Goal: Find specific page/section: Find specific page/section

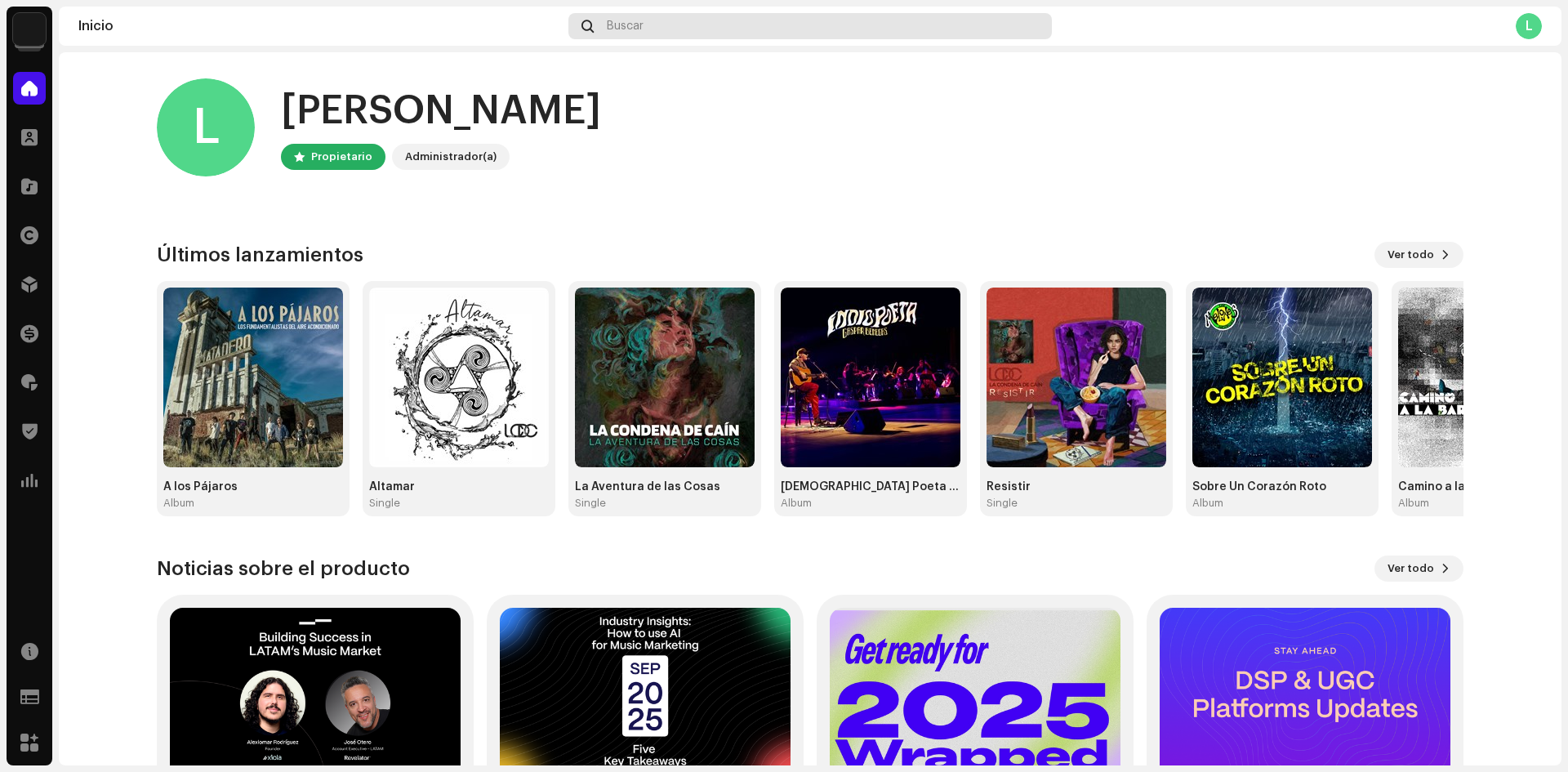
click at [686, 26] on div "Buscar" at bounding box center [810, 26] width 483 height 26
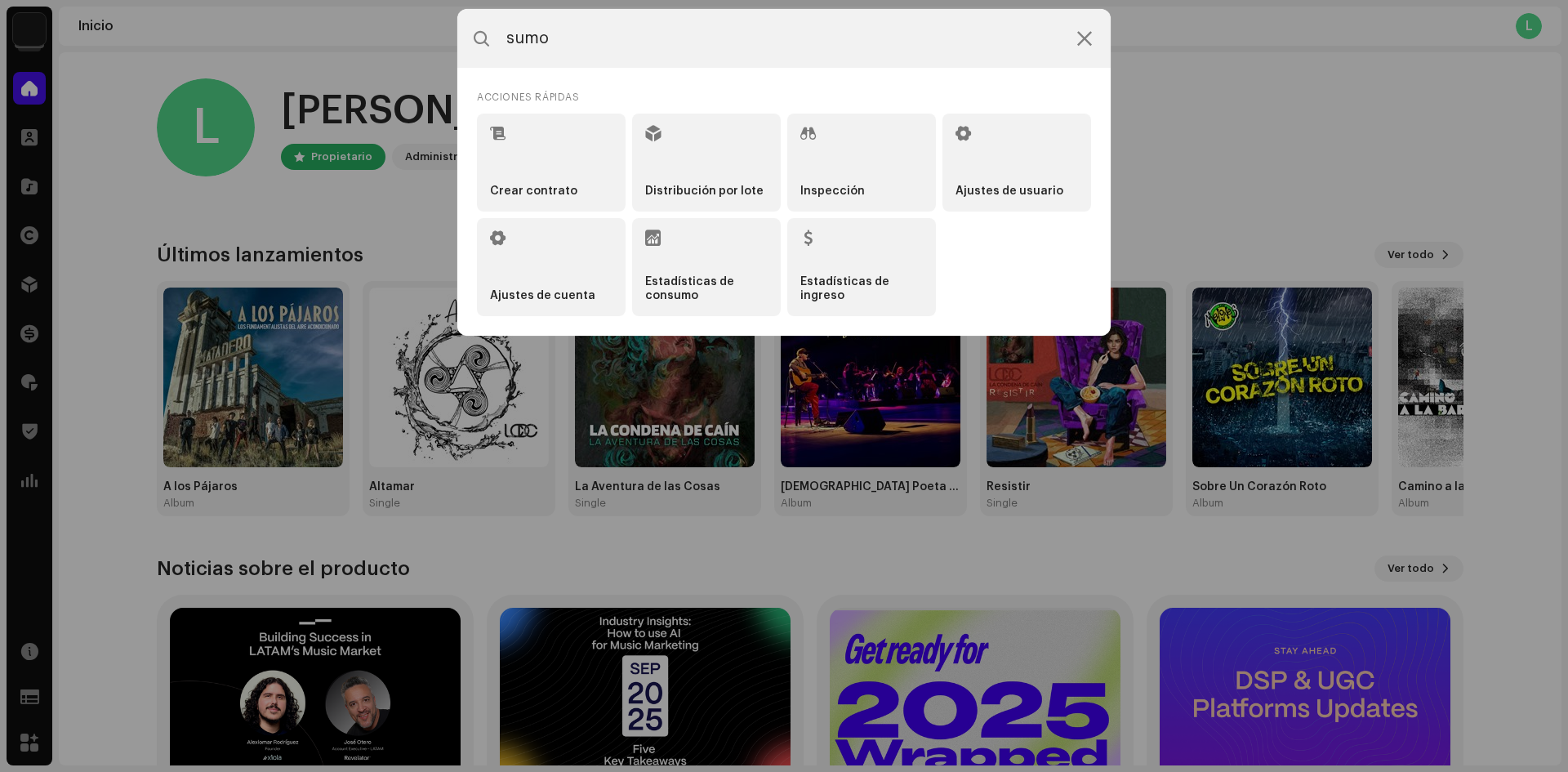
type input "sumo"
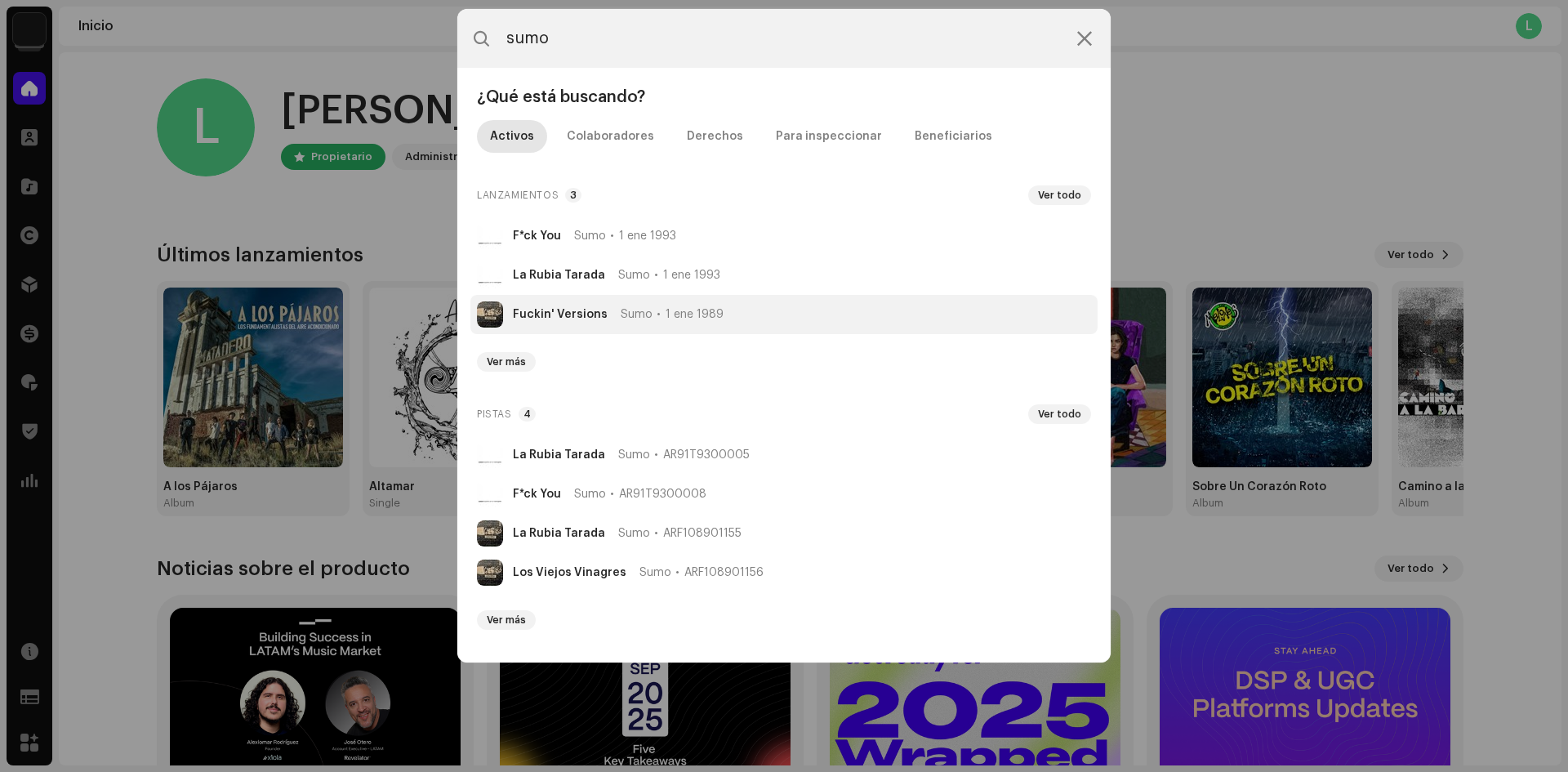
click at [603, 315] on div "Fuckin' Versions Sumo 1 ene 1989" at bounding box center [618, 314] width 210 height 13
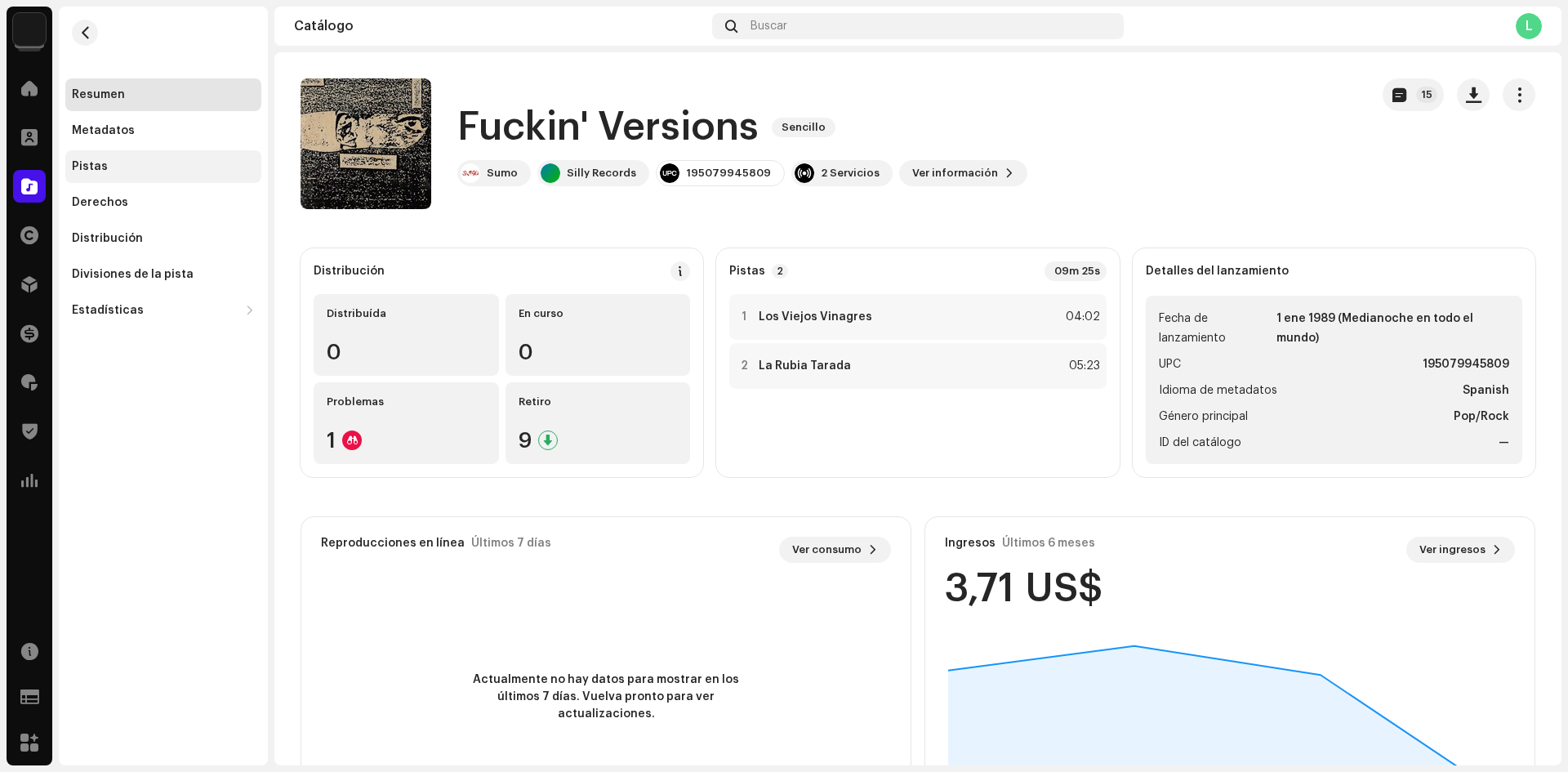
click at [119, 171] on div "Pistas" at bounding box center [163, 166] width 183 height 13
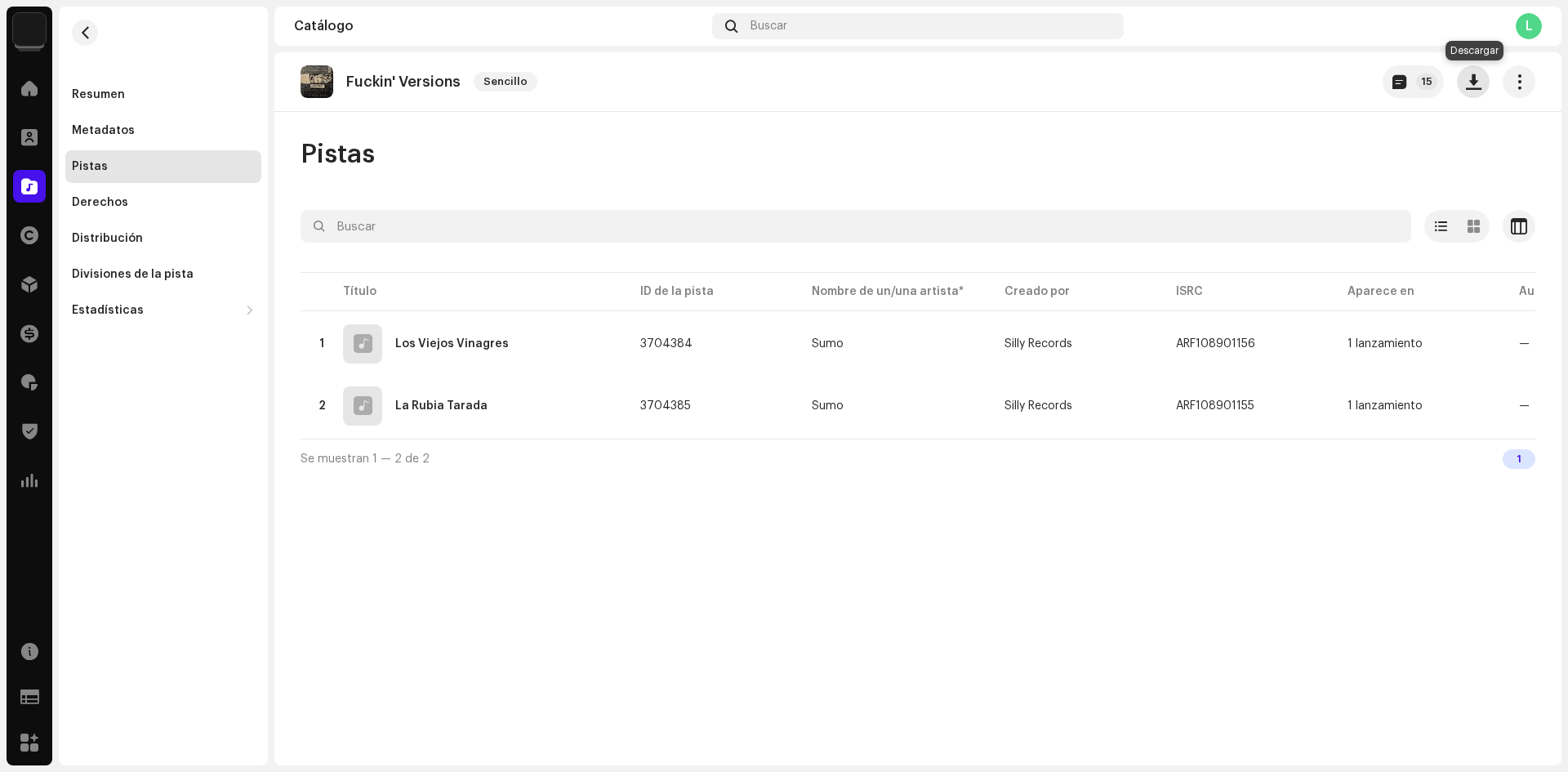
click at [1471, 82] on span "button" at bounding box center [1474, 81] width 16 height 13
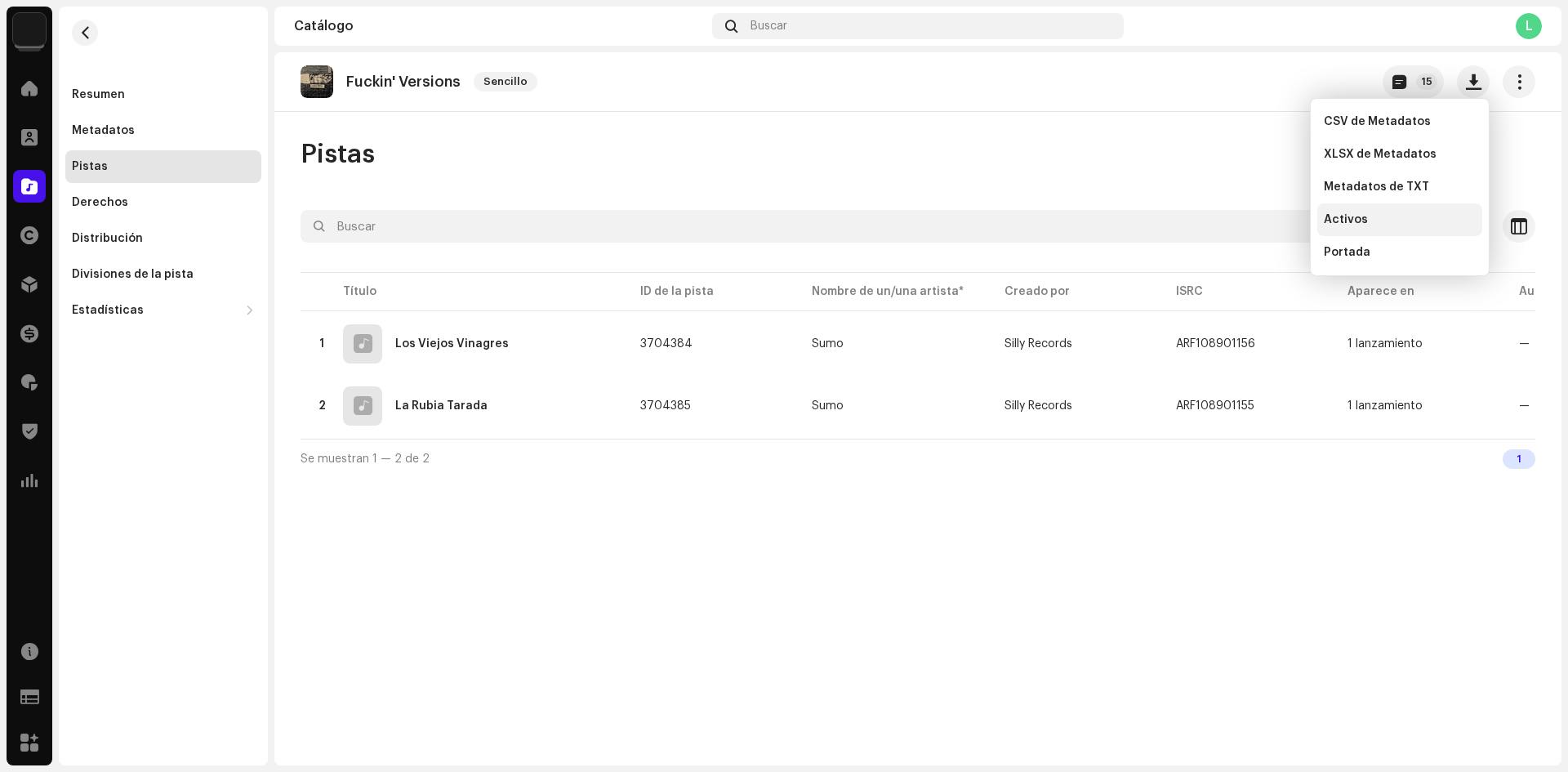
click at [1343, 216] on span "Activos" at bounding box center [1346, 219] width 44 height 13
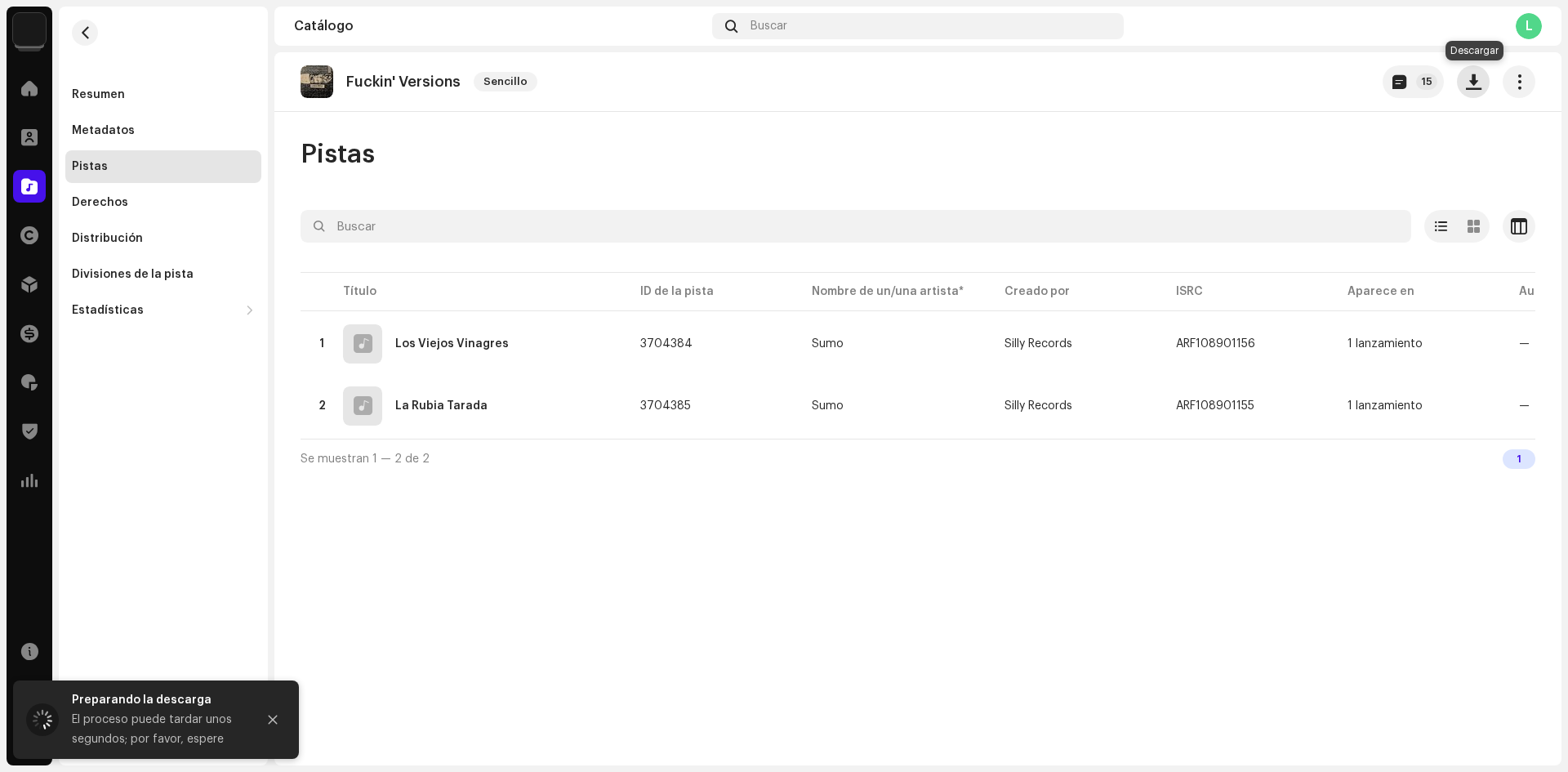
click at [1463, 88] on button "button" at bounding box center [1473, 81] width 33 height 33
